Goal: Task Accomplishment & Management: Use online tool/utility

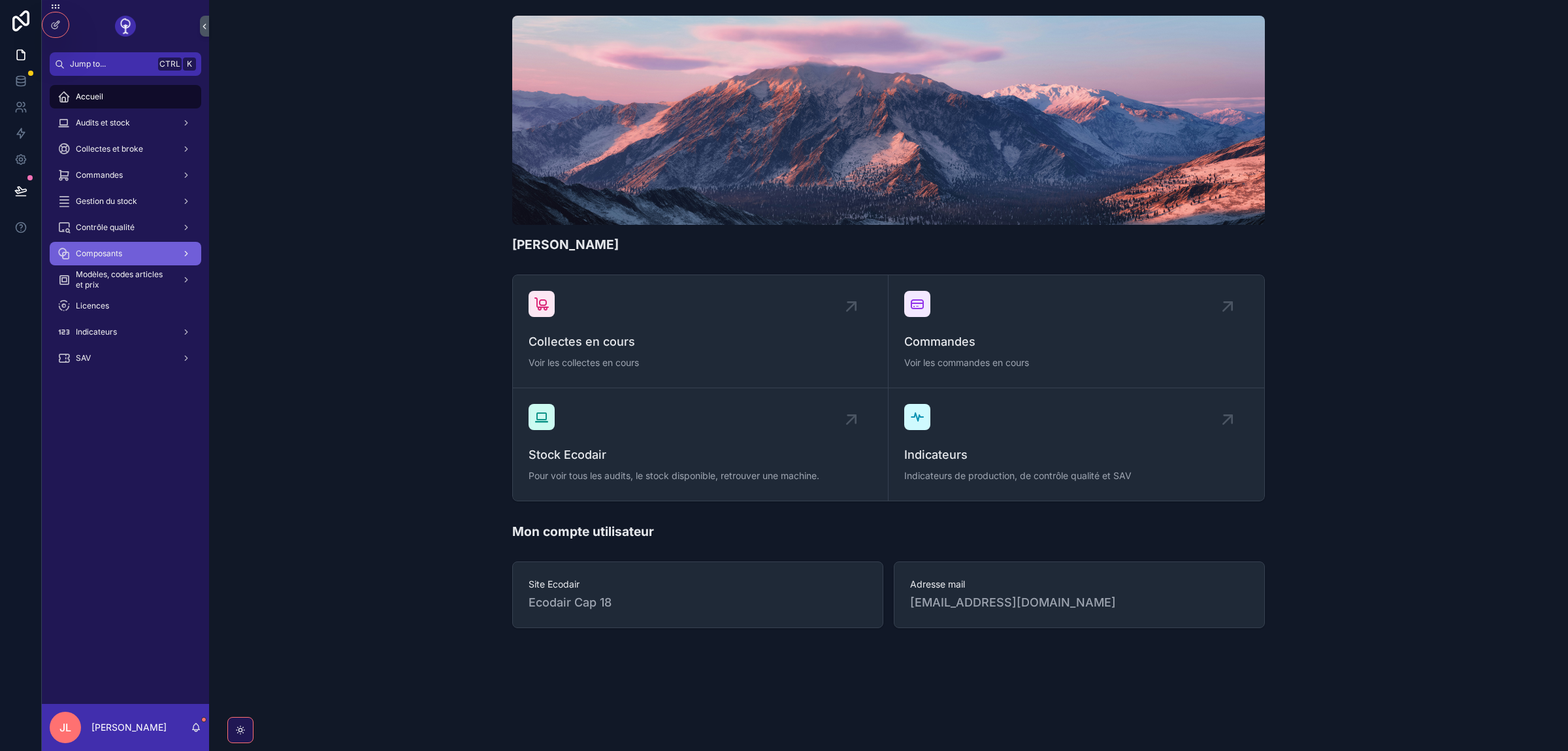
click at [118, 249] on span "Composants" at bounding box center [99, 254] width 46 height 11
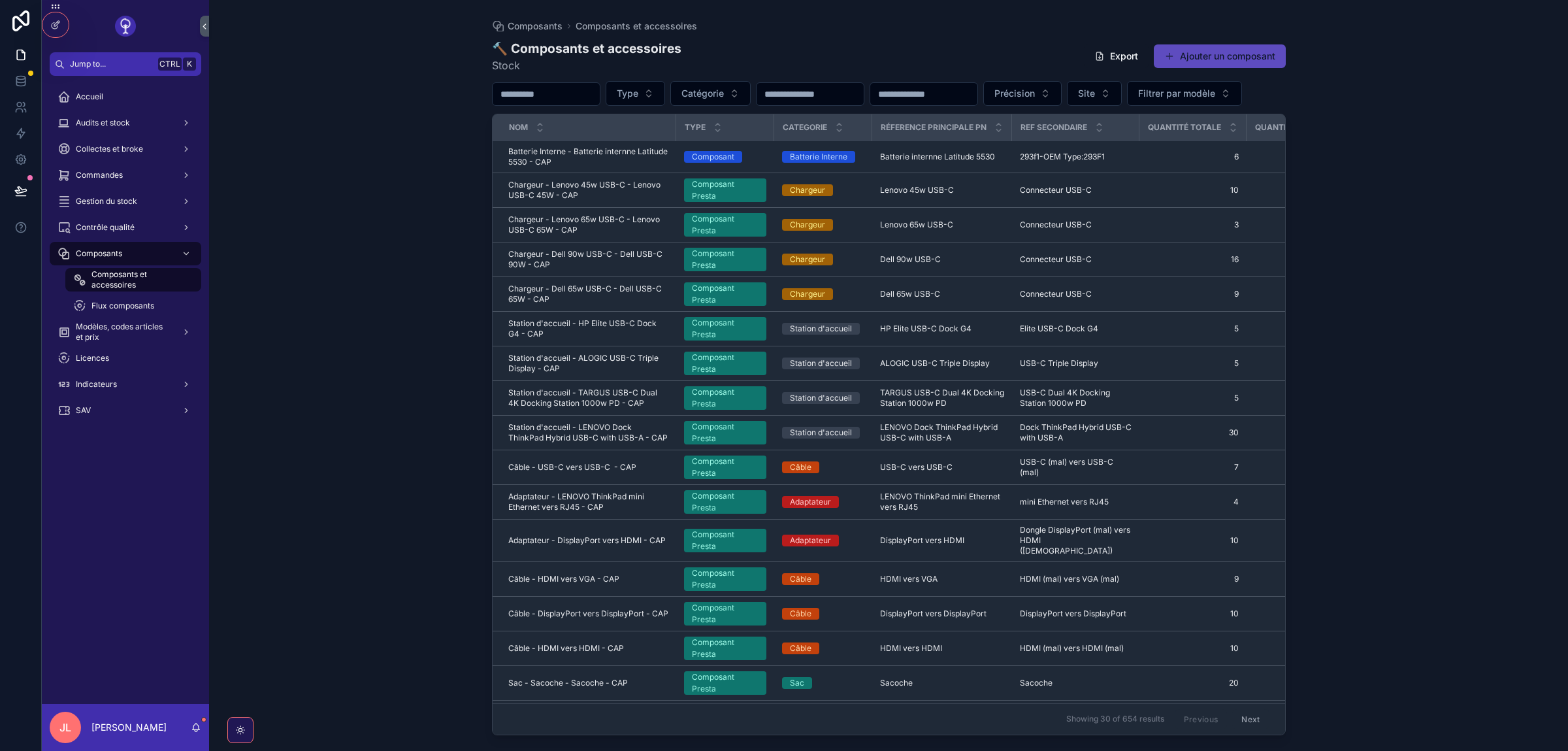
click at [1210, 51] on button "Ajouter un composant" at bounding box center [1220, 56] width 132 height 24
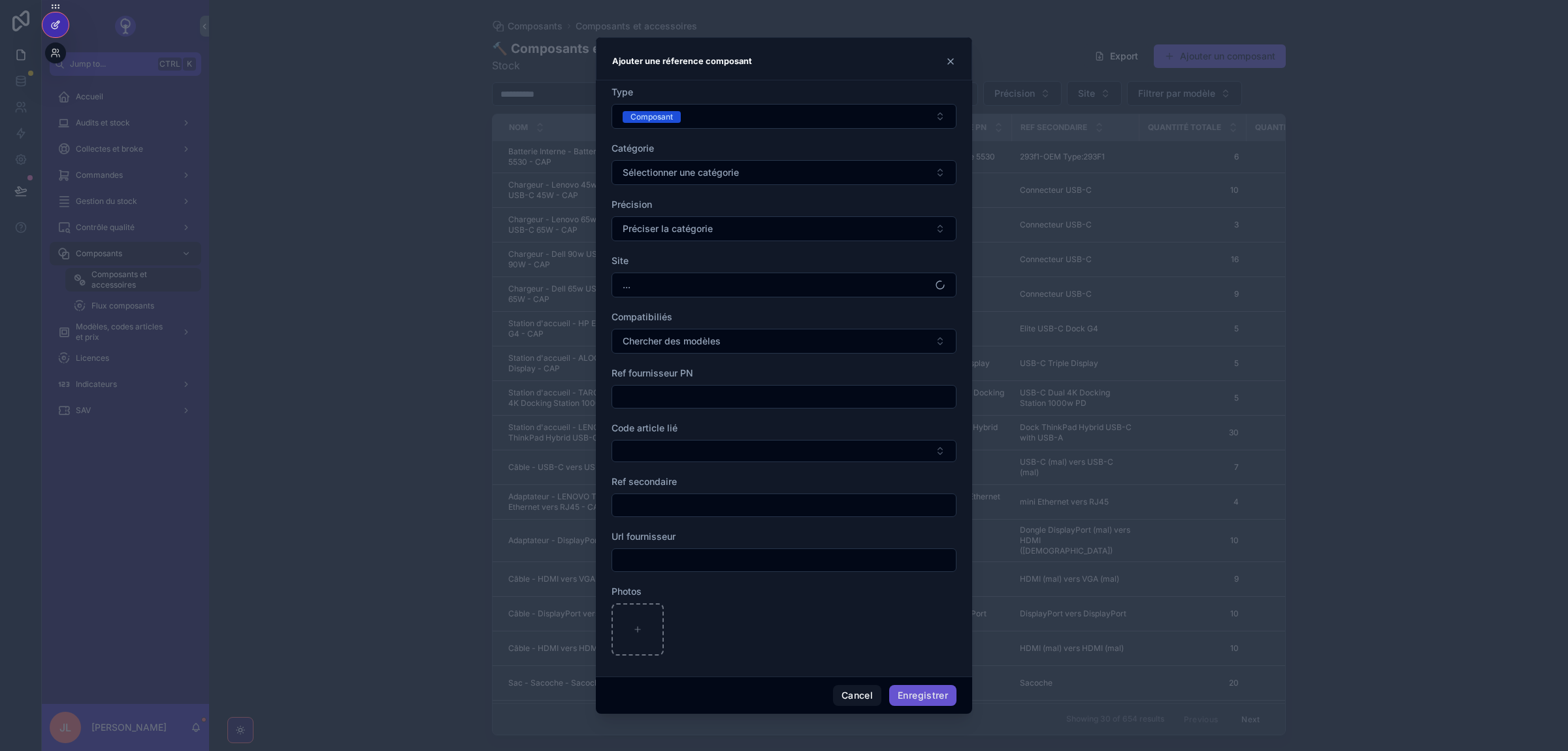
click at [55, 19] on div at bounding box center [55, 24] width 26 height 25
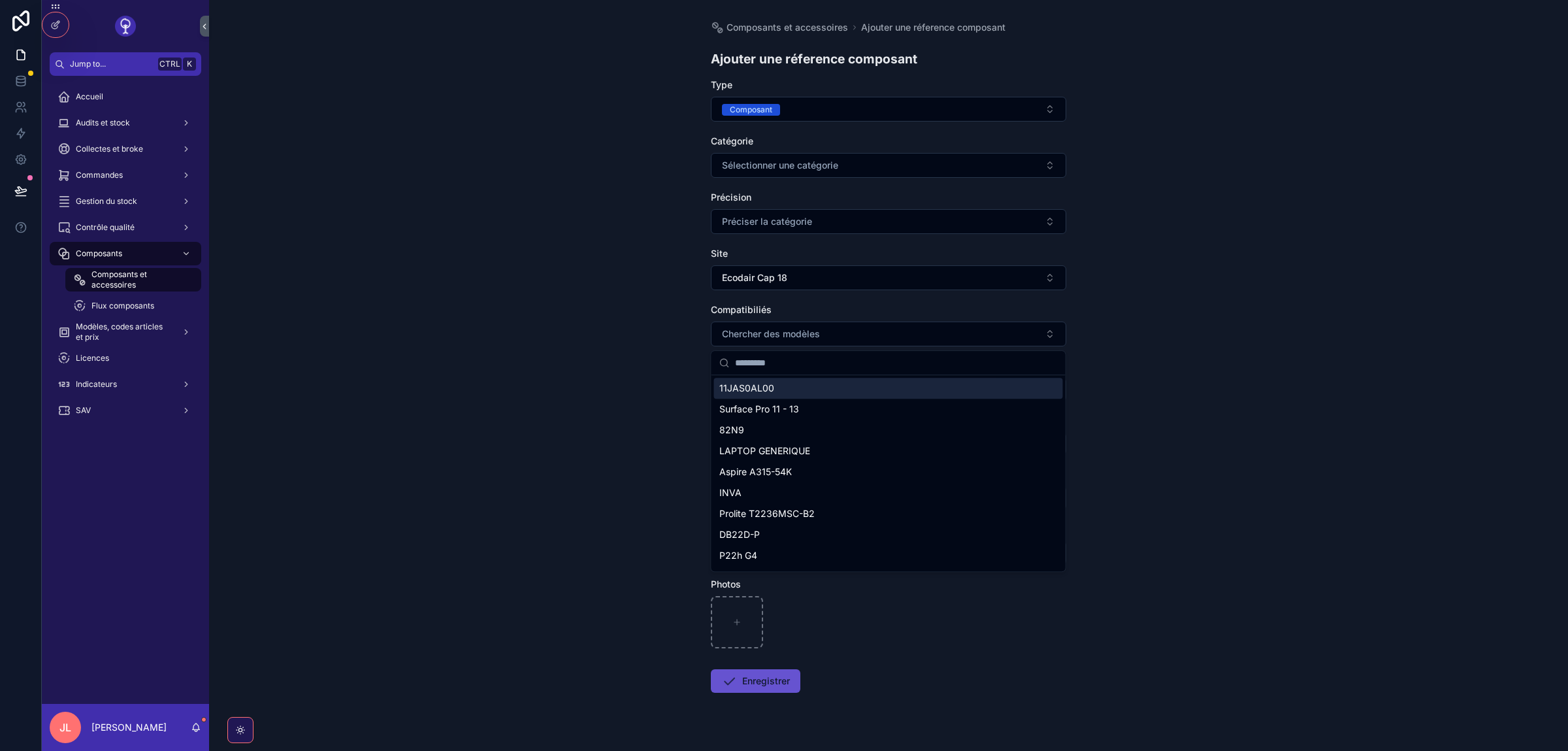
click at [778, 327] on button "Chercher des modèles" at bounding box center [889, 334] width 355 height 25
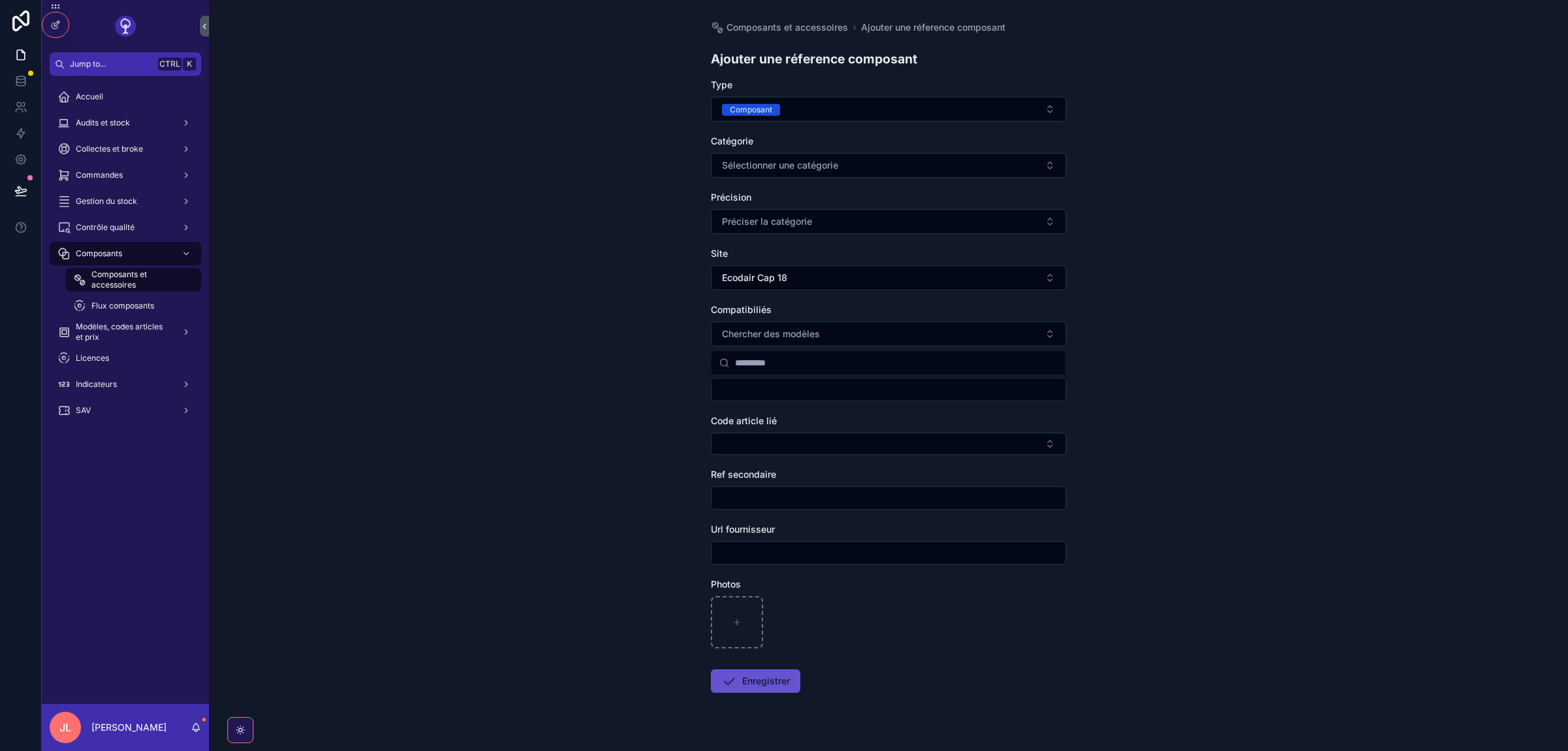
click at [518, 323] on div "Composants et accessoires Ajouter une réference composant Ajouter une réference…" at bounding box center [888, 375] width 1359 height 751
click at [128, 224] on span "Contrôle qualité" at bounding box center [105, 228] width 58 height 11
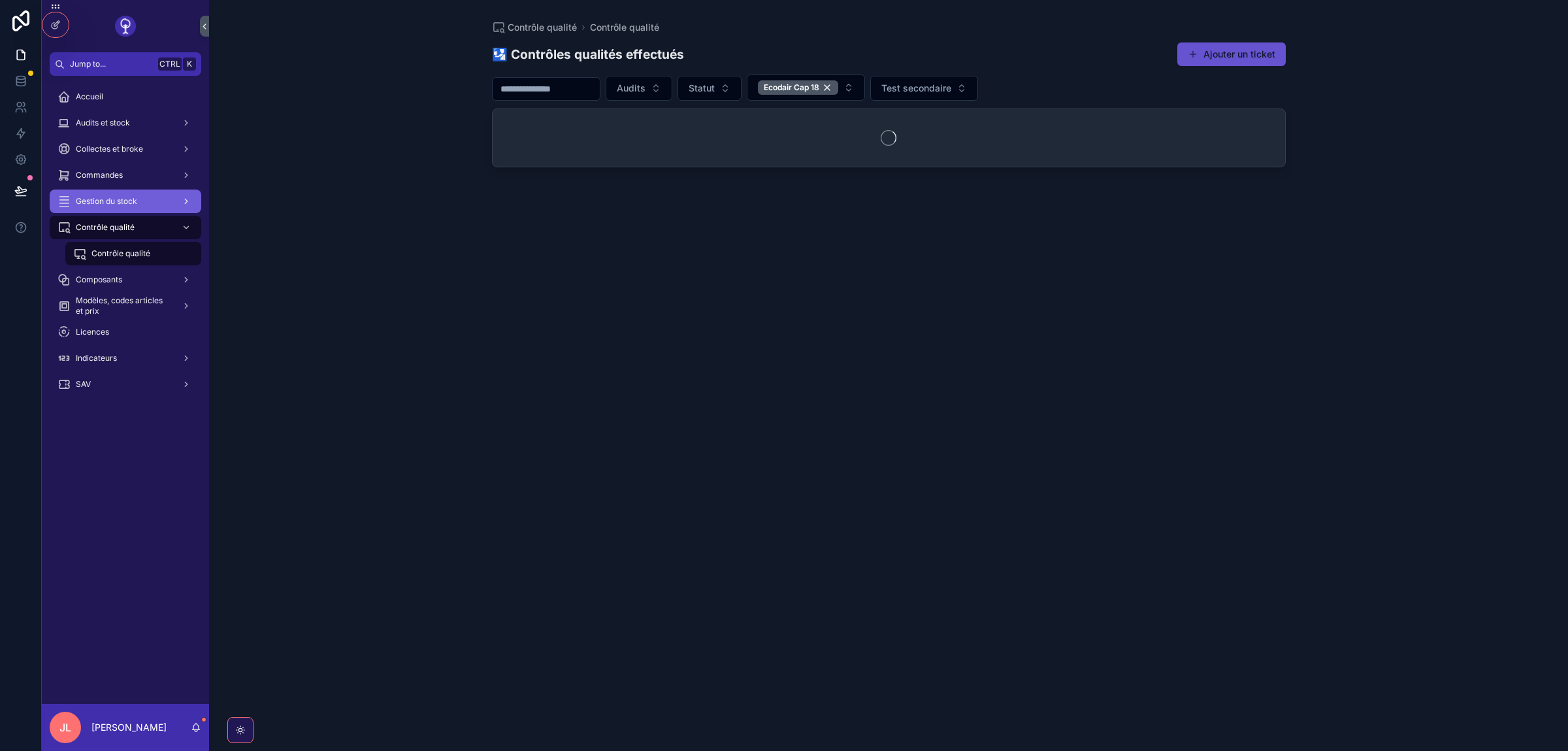
click at [137, 203] on span "Gestion du stock" at bounding box center [106, 201] width 61 height 11
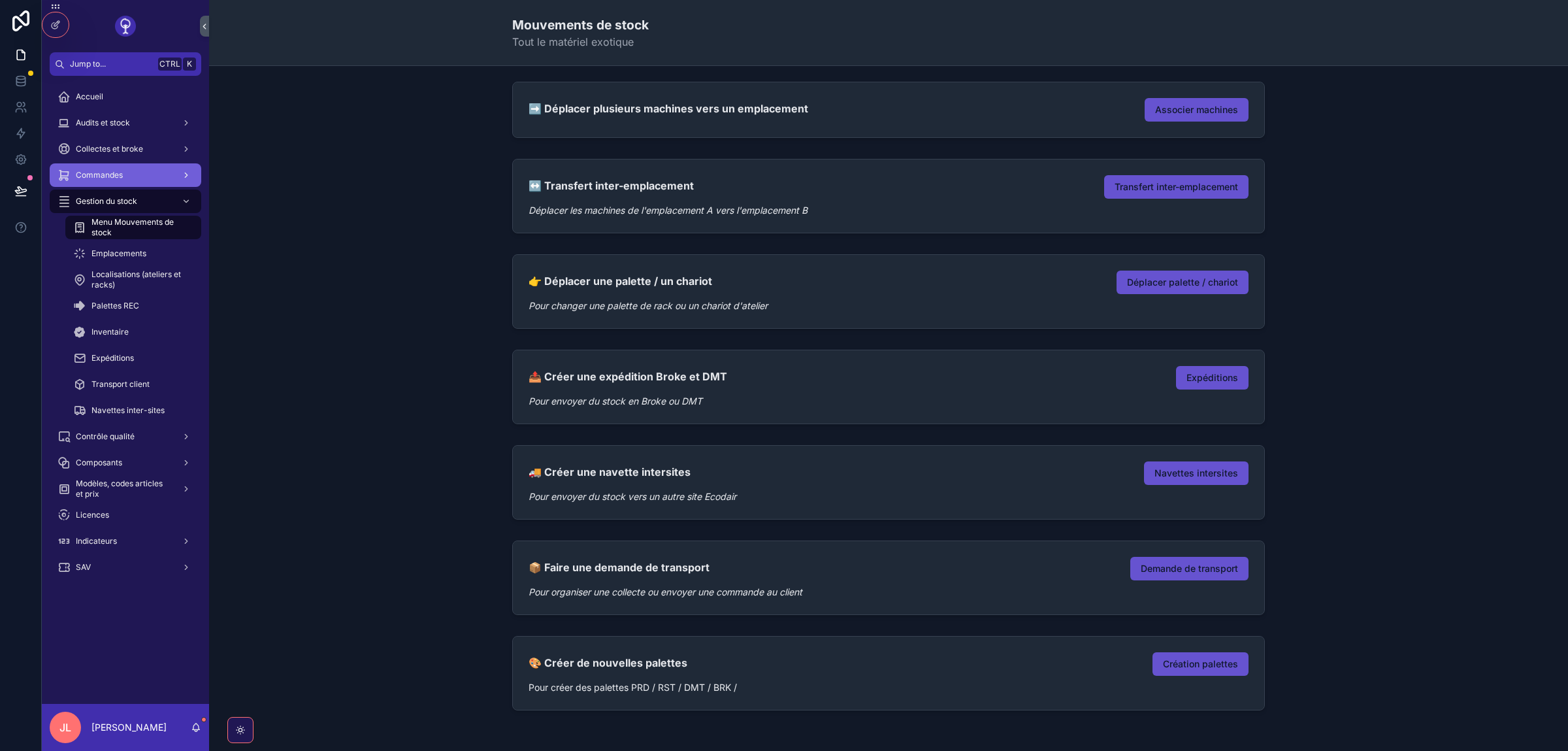
click at [101, 170] on span "Commandes" at bounding box center [99, 175] width 47 height 11
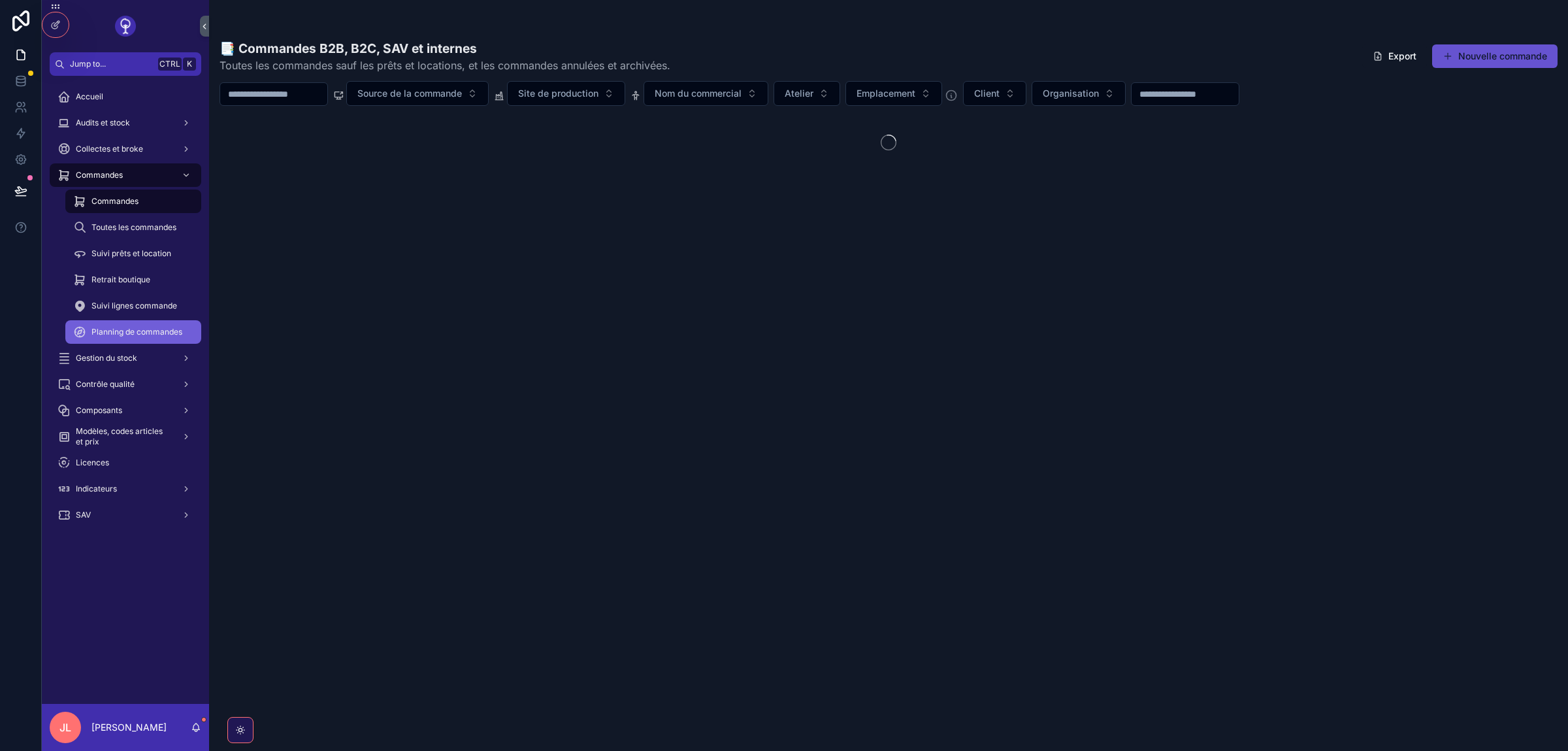
click at [118, 340] on div "Planning de commandes" at bounding box center [133, 333] width 120 height 21
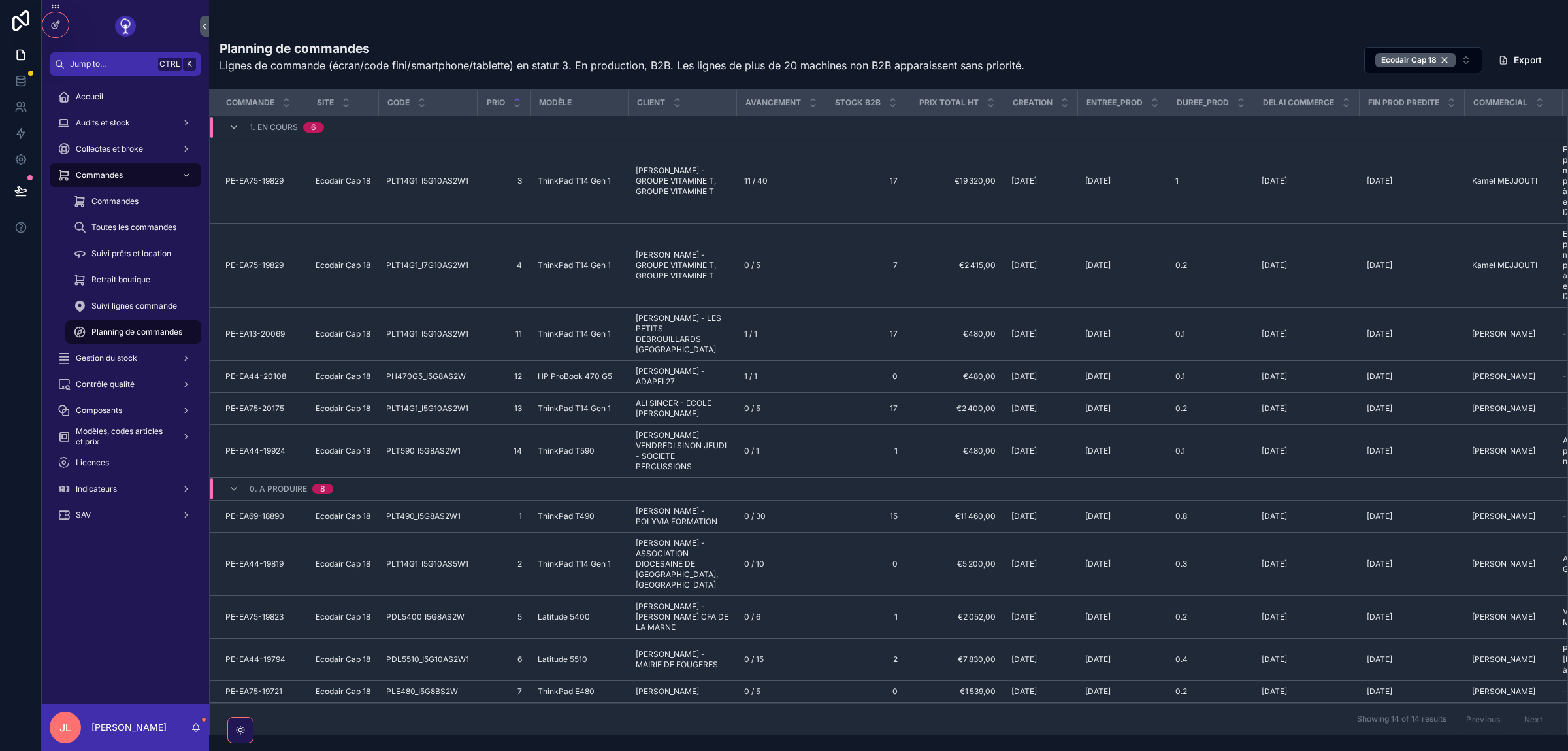
click at [104, 330] on span "Planning de commandes" at bounding box center [137, 332] width 91 height 11
click at [49, 26] on div at bounding box center [55, 24] width 26 height 25
